Goal: Check status: Check status

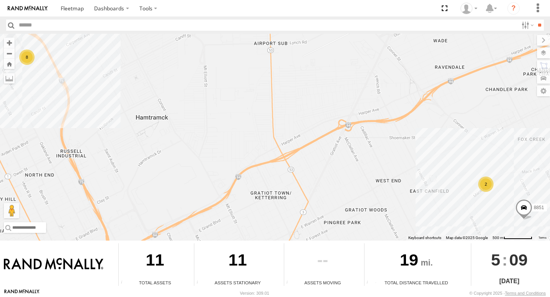
click at [483, 189] on div "2" at bounding box center [485, 184] width 15 height 15
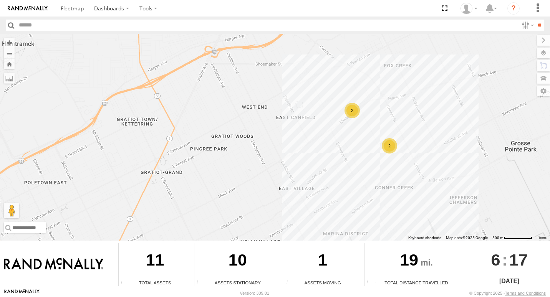
drag, startPoint x: 351, startPoint y: 140, endPoint x: 218, endPoint y: 71, distance: 149.5
click at [218, 71] on div "7 2 2" at bounding box center [275, 137] width 550 height 207
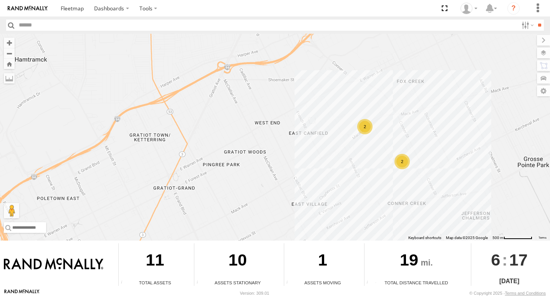
click at [399, 164] on div "2" at bounding box center [401, 161] width 15 height 15
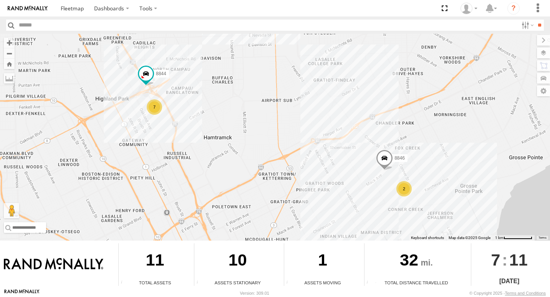
click at [401, 187] on div "2" at bounding box center [403, 188] width 15 height 15
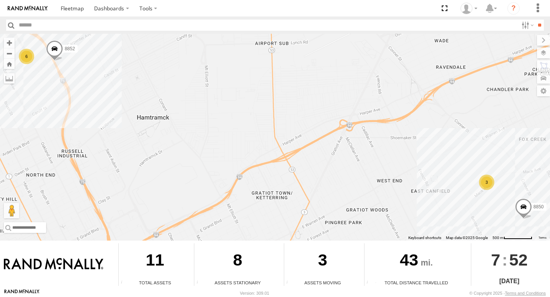
click at [488, 185] on div "3" at bounding box center [486, 182] width 15 height 15
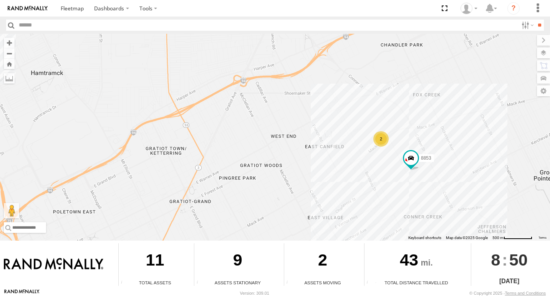
drag, startPoint x: 402, startPoint y: 172, endPoint x: 314, endPoint y: 137, distance: 94.9
click at [314, 137] on div "8 2 8853" at bounding box center [275, 137] width 550 height 207
